Goal: Information Seeking & Learning: Learn about a topic

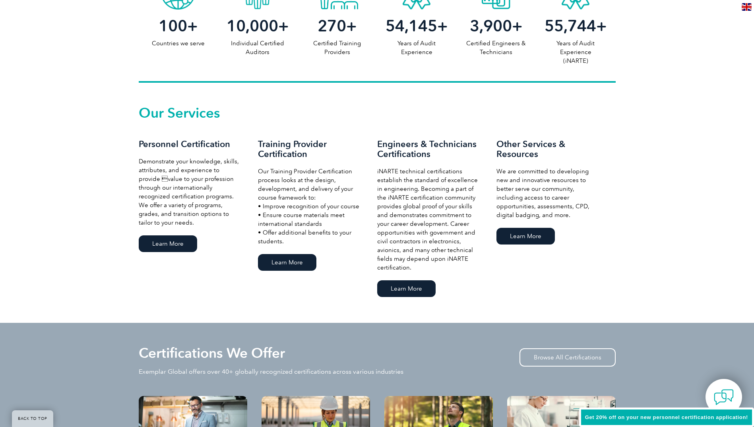
scroll to position [675, 0]
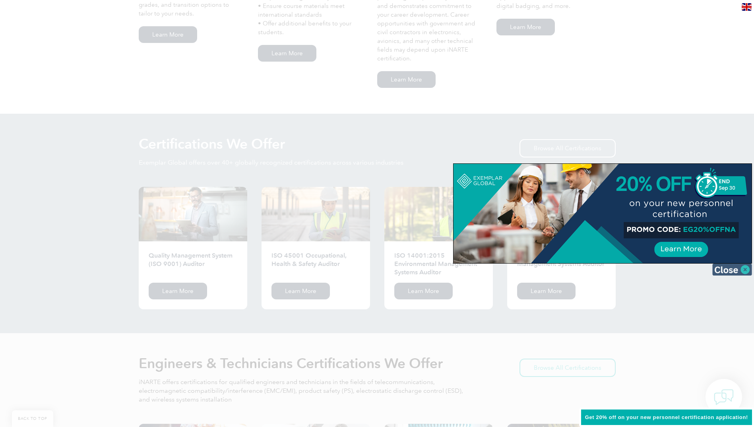
click at [748, 269] on img at bounding box center [732, 269] width 40 height 12
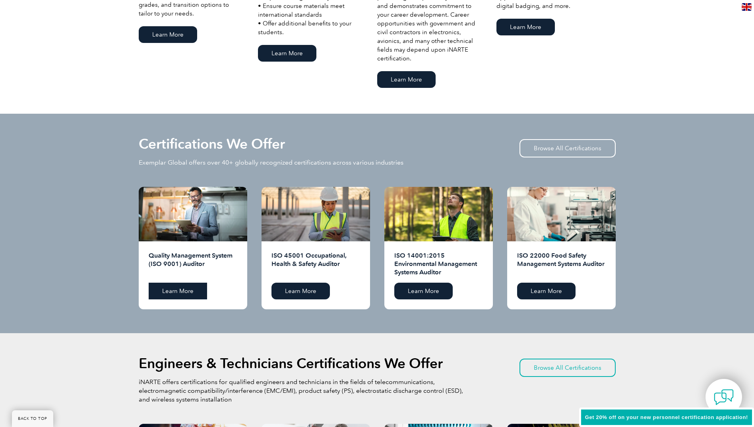
click at [188, 289] on link "Learn More" at bounding box center [178, 290] width 58 height 17
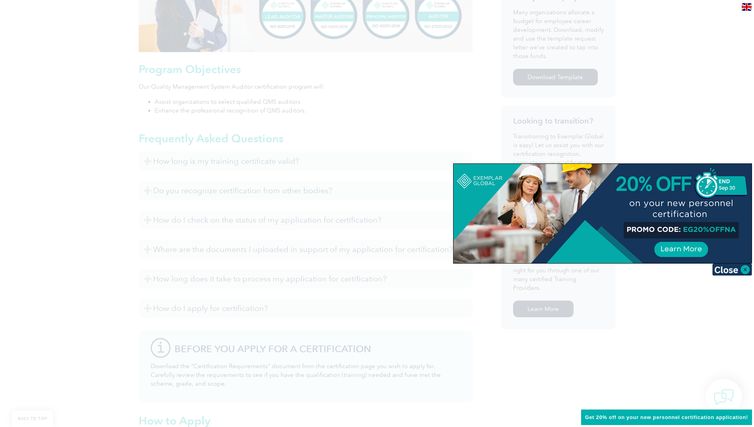
scroll to position [596, 0]
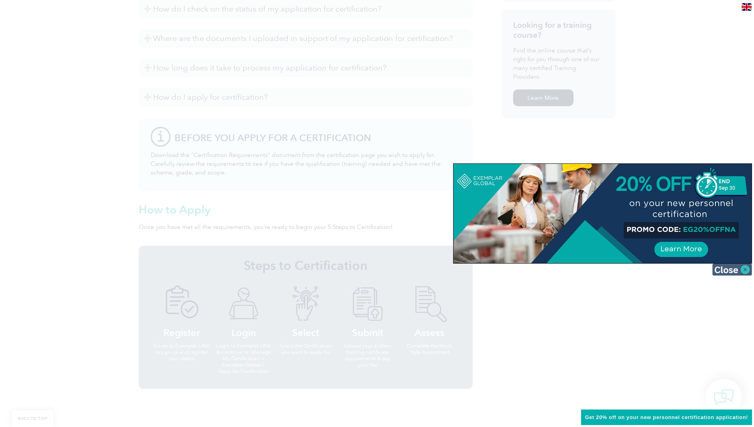
click at [719, 271] on img at bounding box center [732, 269] width 40 height 12
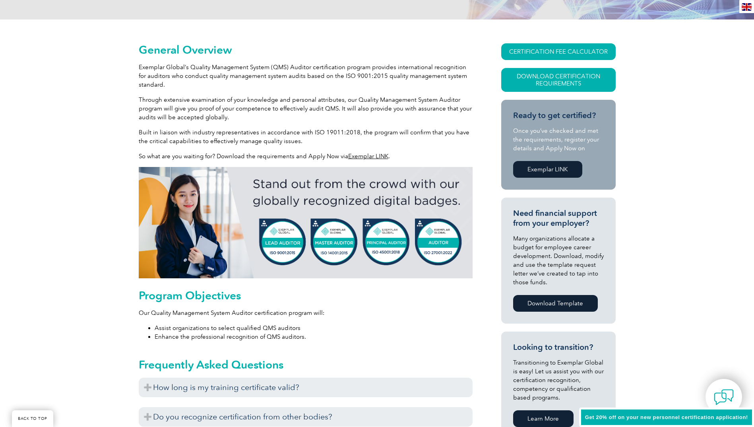
scroll to position [0, 0]
